Goal: Find specific page/section: Find specific page/section

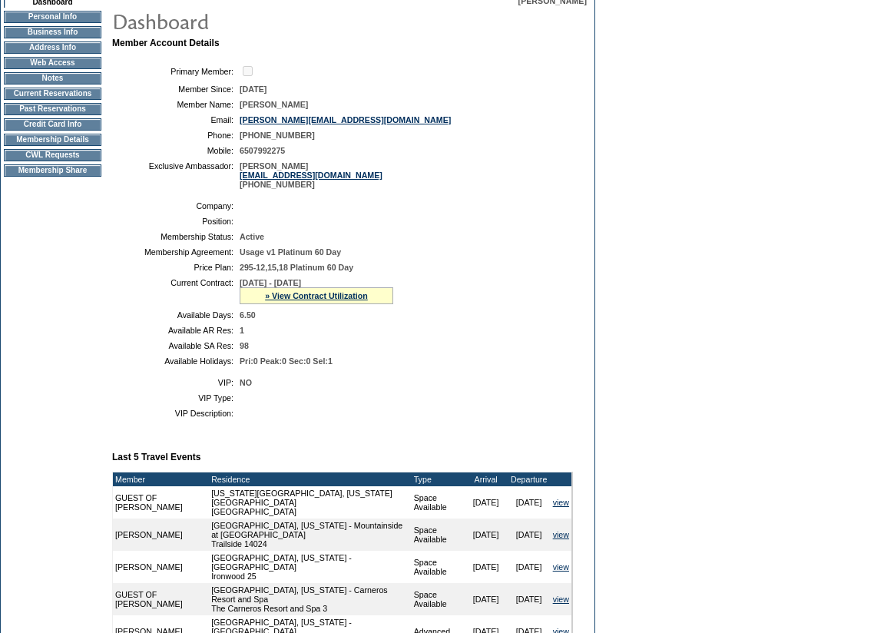
scroll to position [284, 0]
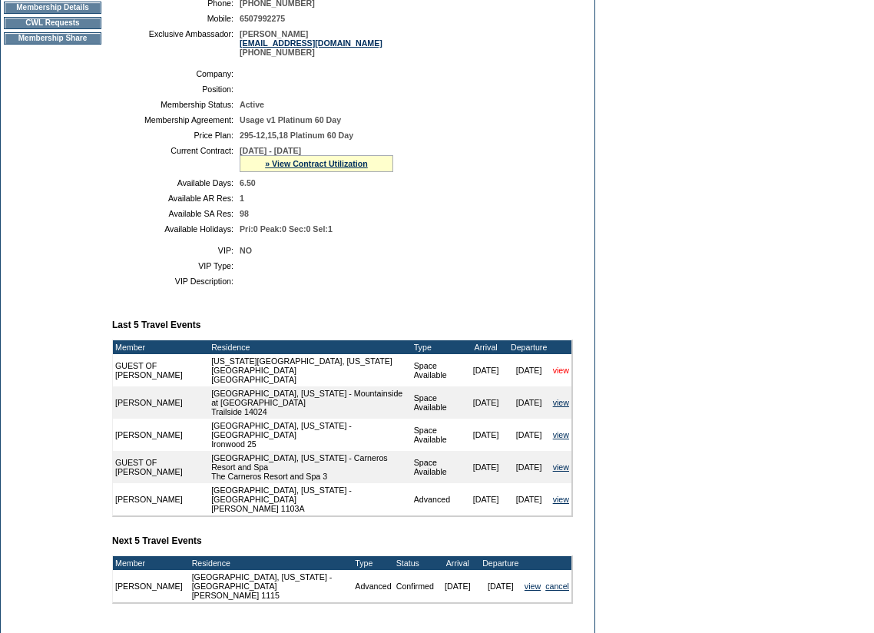
click at [555, 375] on link "view" at bounding box center [561, 370] width 16 height 9
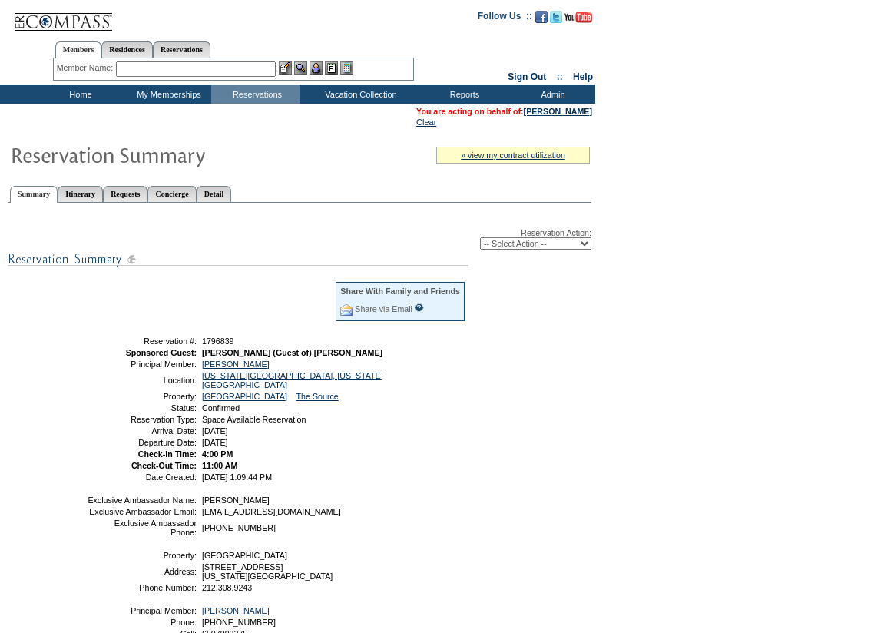
click at [156, 63] on input "text" at bounding box center [196, 68] width 160 height 15
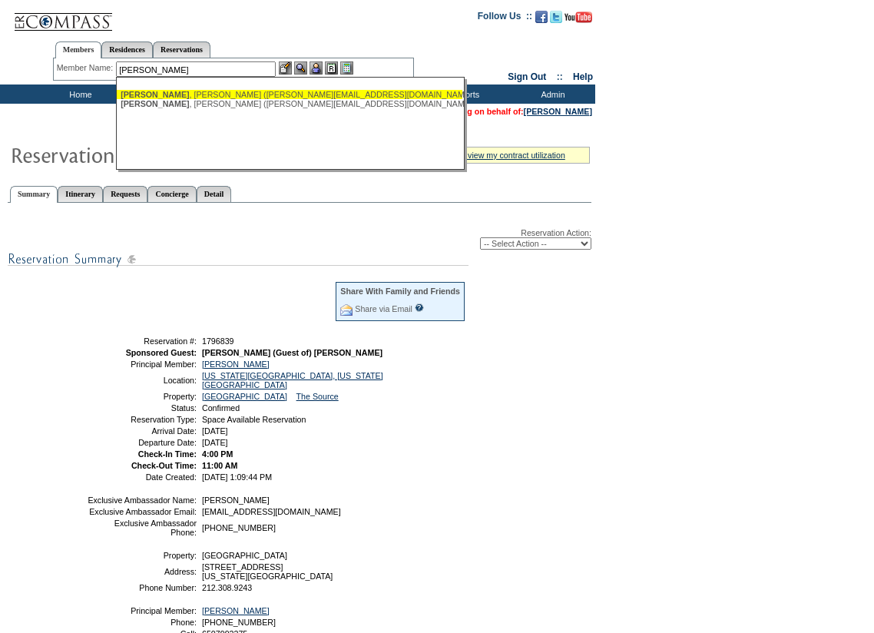
click at [144, 95] on span "Cullum" at bounding box center [155, 94] width 68 height 9
type input "Cullum, Kim (kim@cullumhomes.com)"
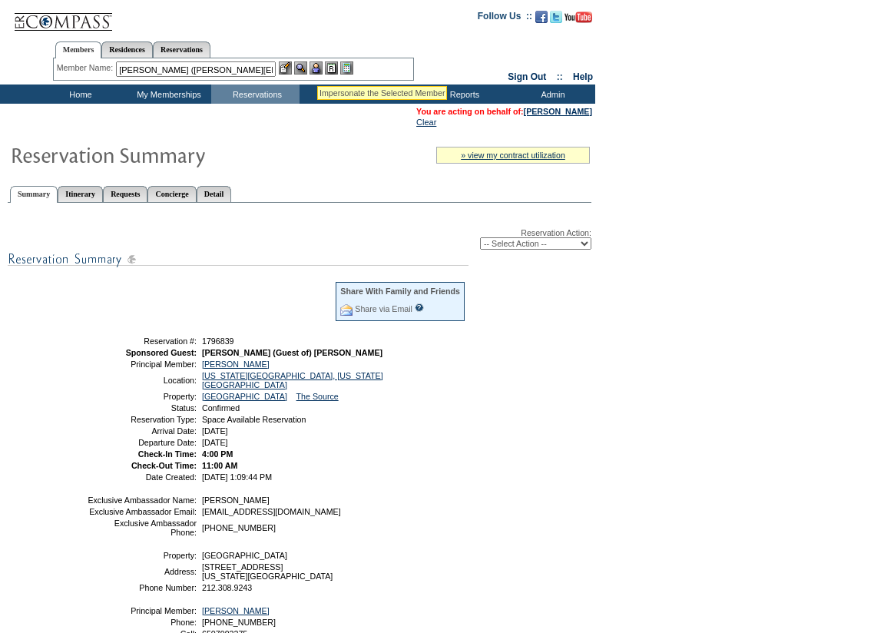
click at [317, 65] on img at bounding box center [316, 67] width 13 height 13
click at [304, 65] on img at bounding box center [300, 67] width 13 height 13
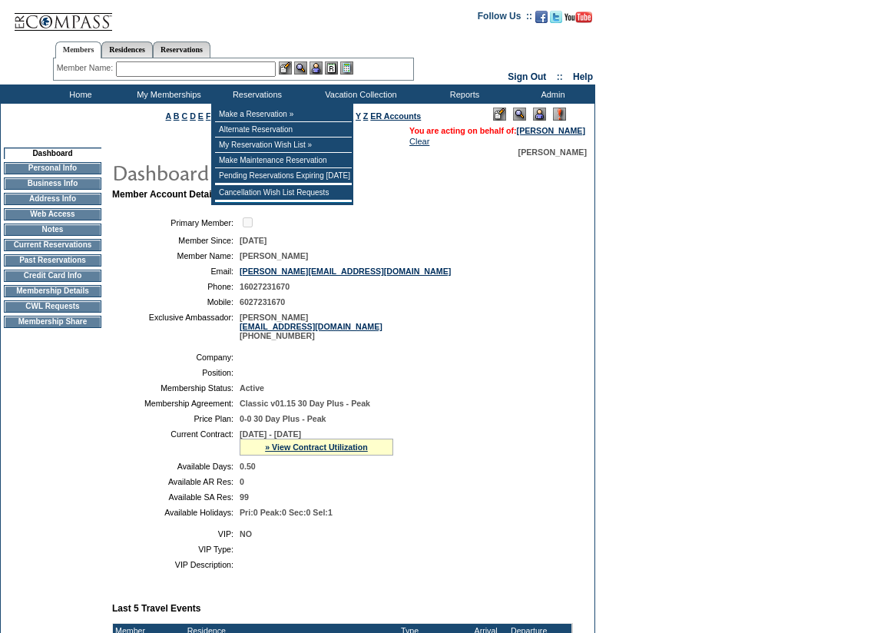
click at [243, 68] on input "text" at bounding box center [196, 68] width 160 height 15
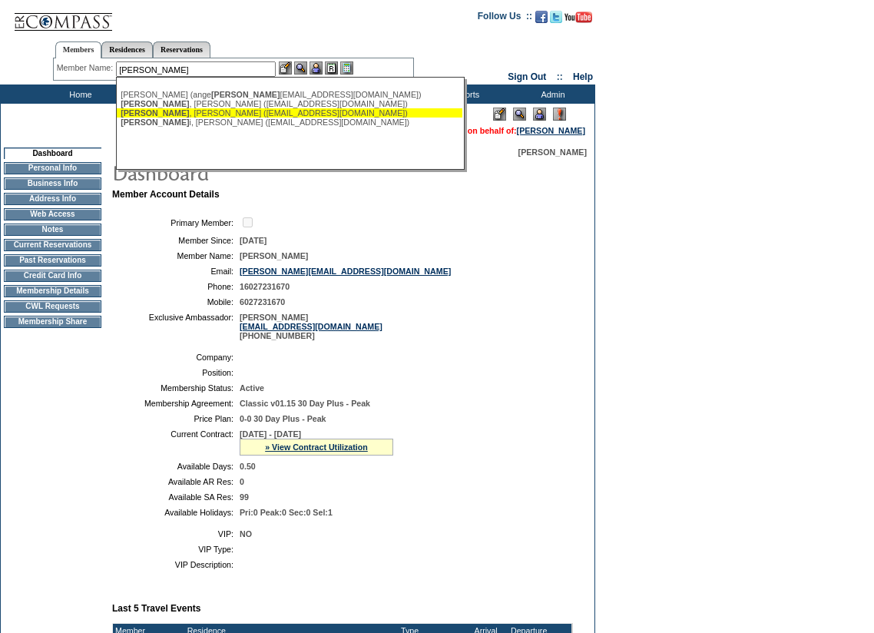
click at [229, 116] on div "[PERSON_NAME] ([EMAIL_ADDRESS][DOMAIN_NAME])" at bounding box center [290, 112] width 338 height 9
type input "[PERSON_NAME] ([EMAIL_ADDRESS][DOMAIN_NAME])"
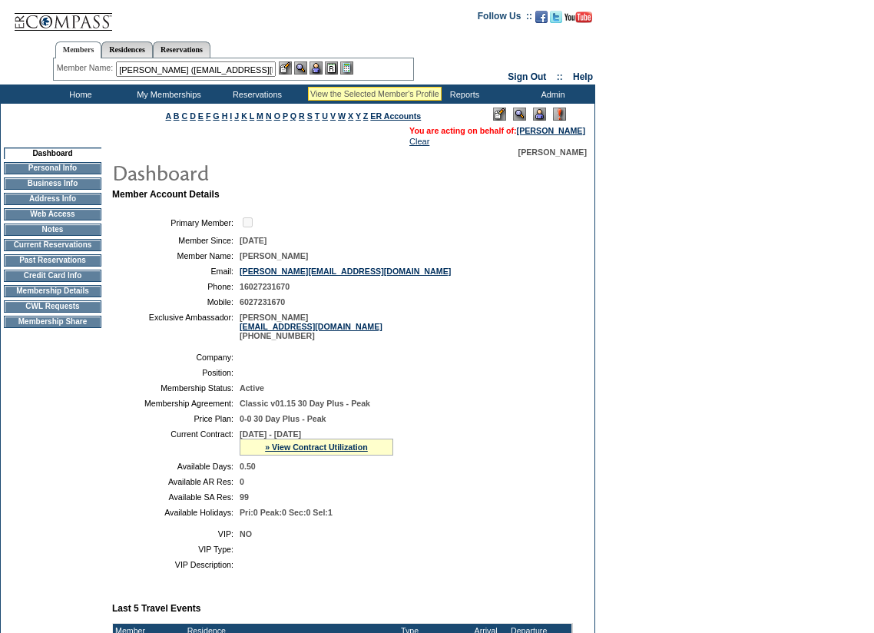
click at [304, 64] on img at bounding box center [300, 67] width 13 height 13
